Goal: Navigation & Orientation: Find specific page/section

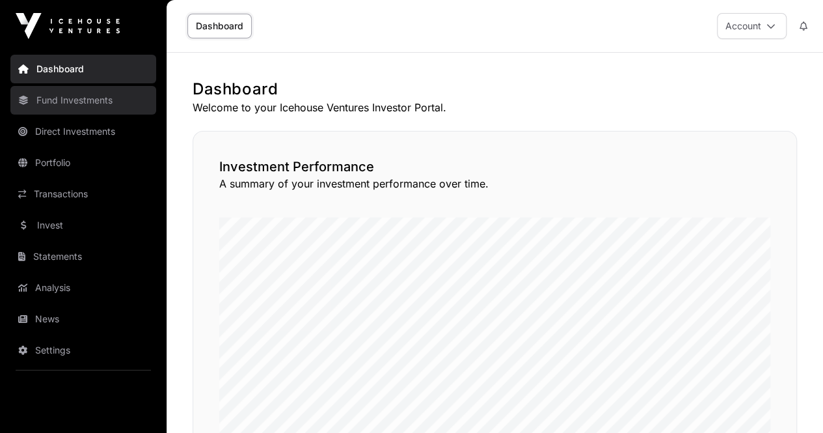
click at [88, 107] on link "Fund Investments" at bounding box center [83, 100] width 146 height 29
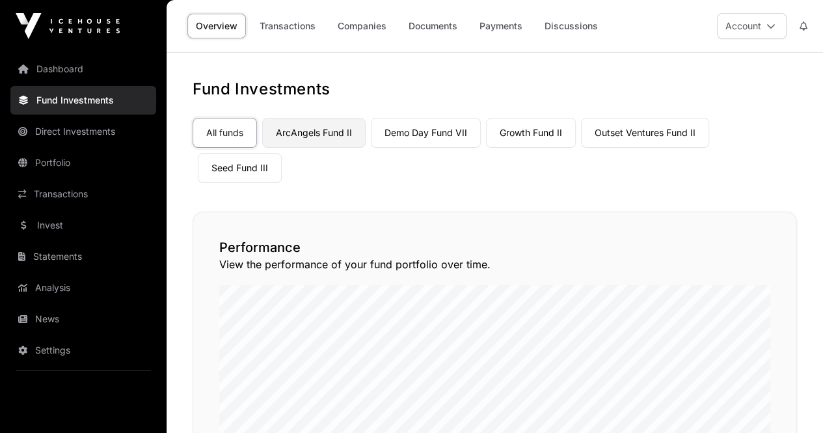
click at [315, 129] on link "ArcAngels Fund II" at bounding box center [313, 133] width 103 height 30
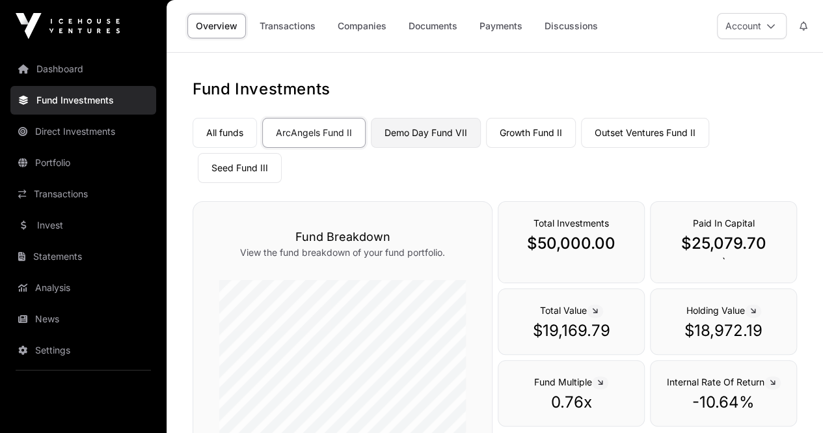
click at [414, 135] on link "Demo Day Fund VII" at bounding box center [426, 133] width 110 height 30
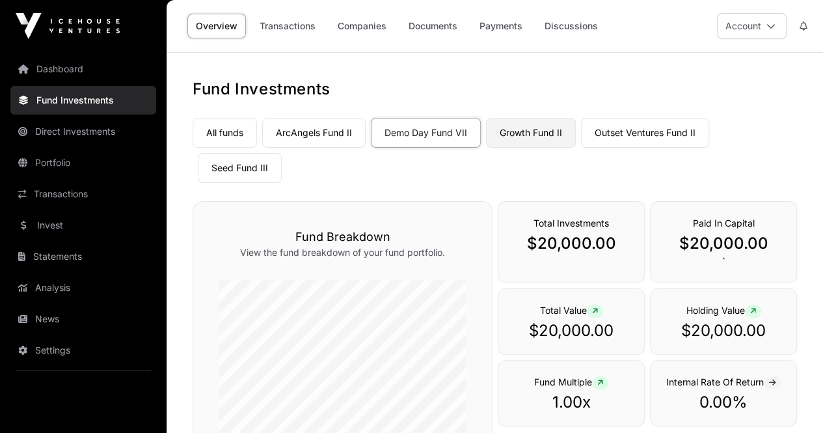
click at [536, 130] on link "Growth Fund II" at bounding box center [531, 133] width 90 height 30
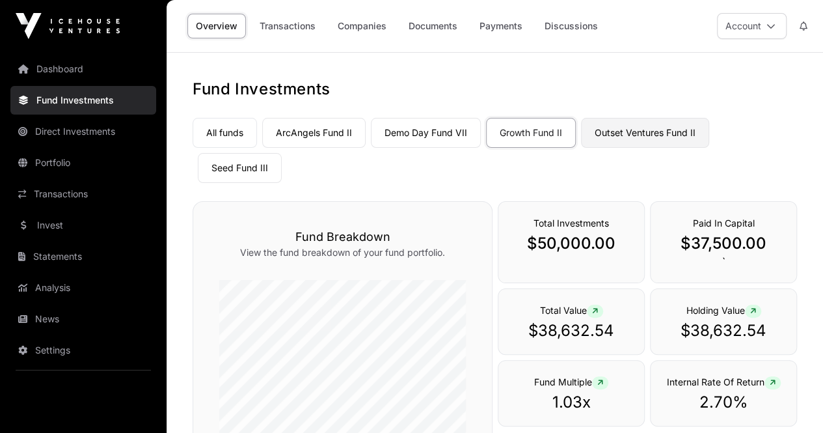
click at [636, 128] on link "Outset Ventures Fund II" at bounding box center [645, 133] width 128 height 30
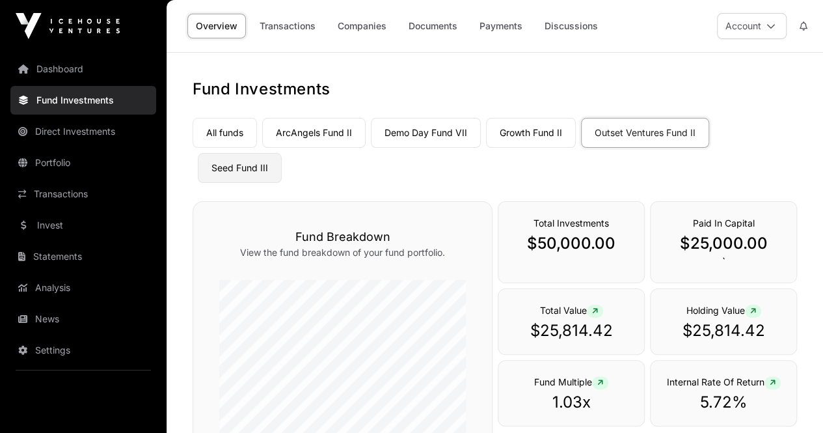
click at [282, 153] on link "Seed Fund III" at bounding box center [240, 168] width 84 height 30
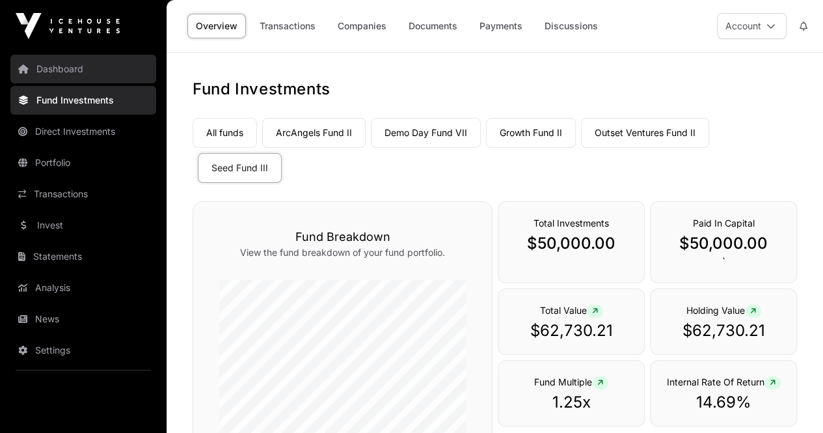
click at [57, 70] on link "Dashboard" at bounding box center [83, 69] width 146 height 29
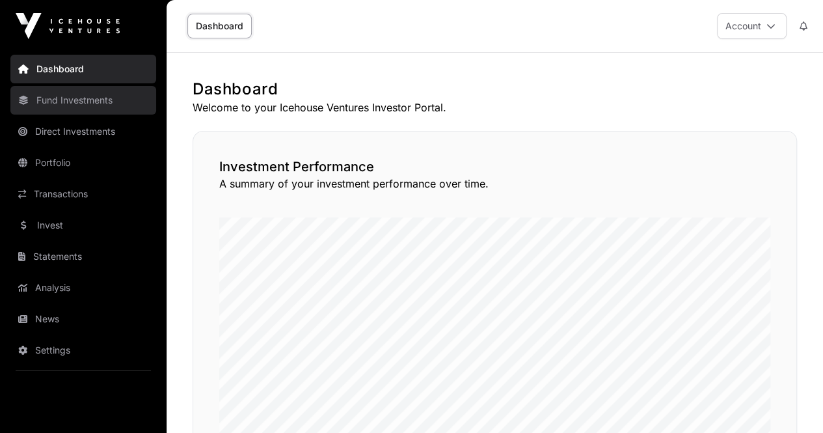
click at [79, 101] on link "Fund Investments" at bounding box center [83, 100] width 146 height 29
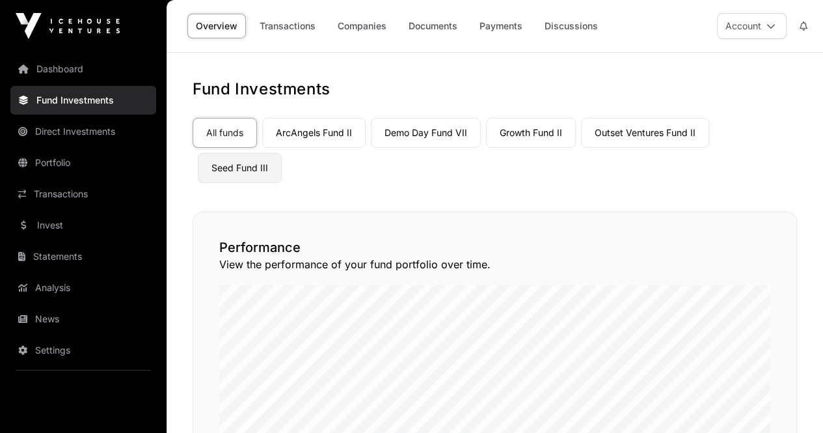
click at [282, 153] on link "Seed Fund III" at bounding box center [240, 168] width 84 height 30
